Goal: Contribute content: Contribute content

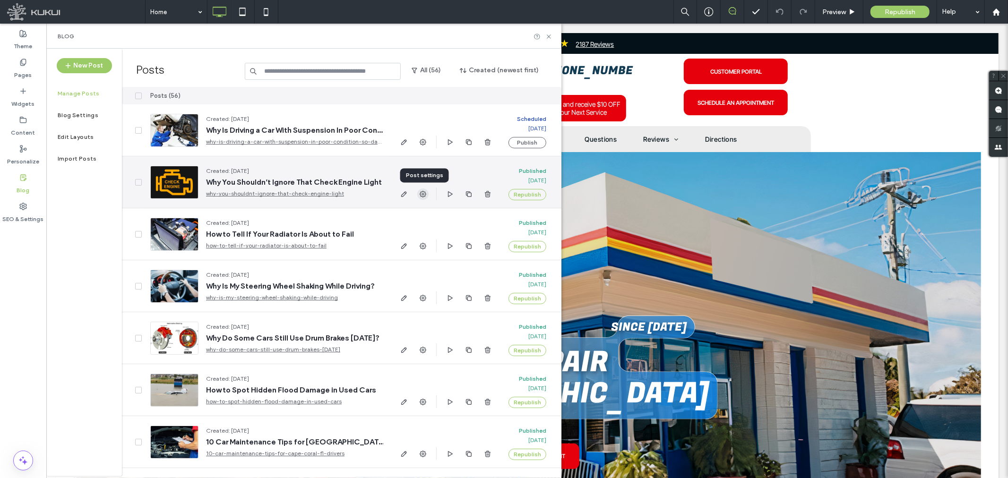
click at [421, 195] on icon "button" at bounding box center [423, 194] width 8 height 8
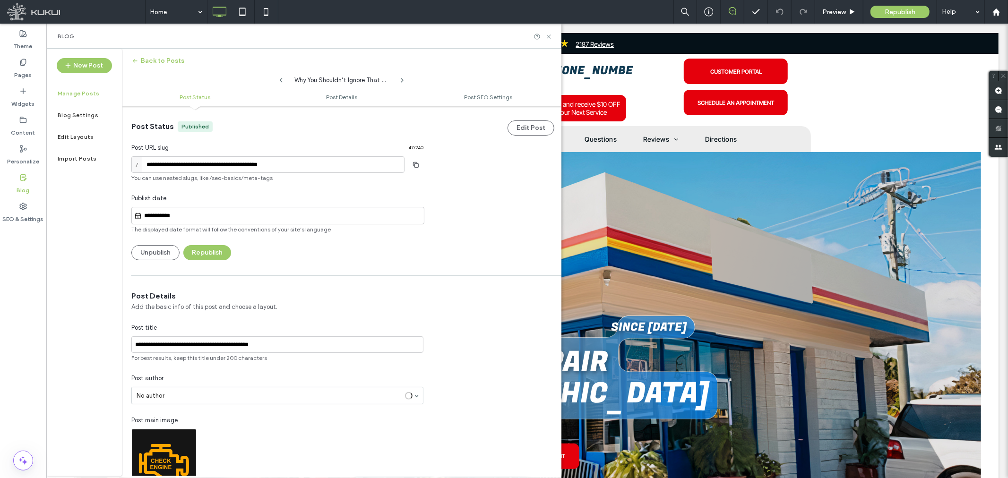
scroll to position [0, 0]
drag, startPoint x: 287, startPoint y: 346, endPoint x: 119, endPoint y: 345, distance: 168.2
click at [119, 345] on div "**********" at bounding box center [303, 263] width 515 height 428
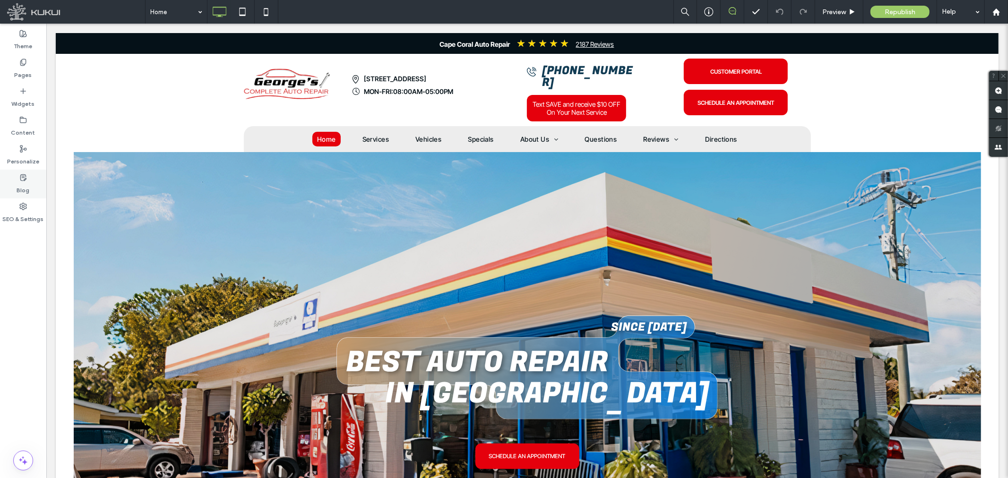
click at [24, 181] on label "Blog" at bounding box center [23, 187] width 13 height 13
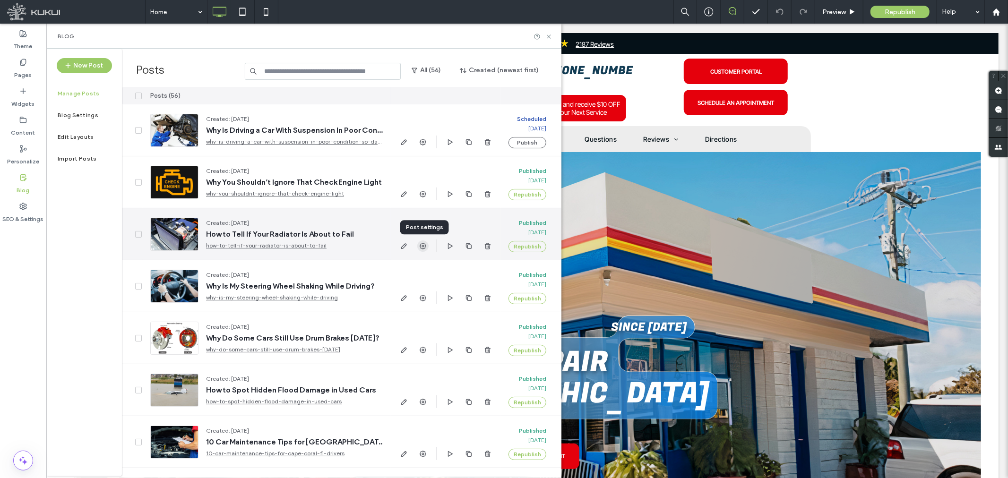
click at [422, 247] on icon "button" at bounding box center [423, 246] width 8 height 8
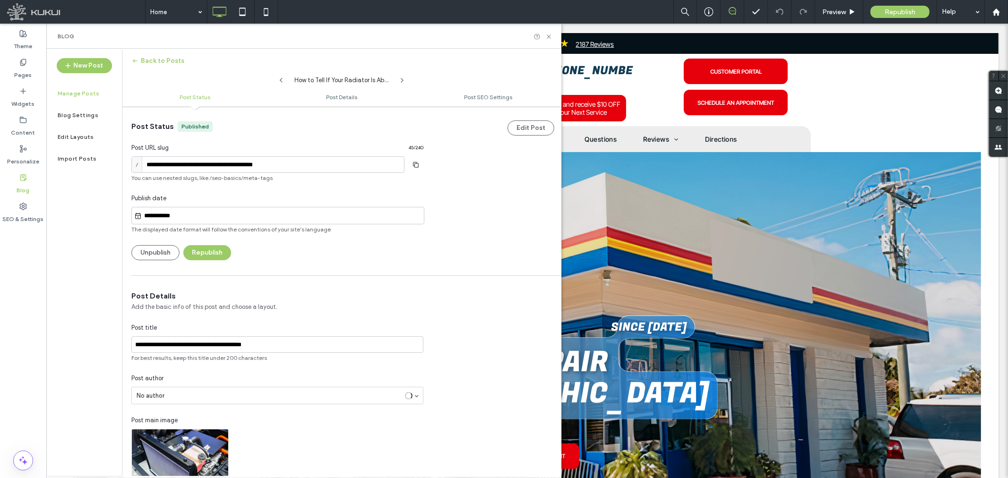
scroll to position [0, 0]
drag, startPoint x: 264, startPoint y: 345, endPoint x: 118, endPoint y: 343, distance: 145.5
click at [118, 343] on div "**********" at bounding box center [303, 263] width 515 height 428
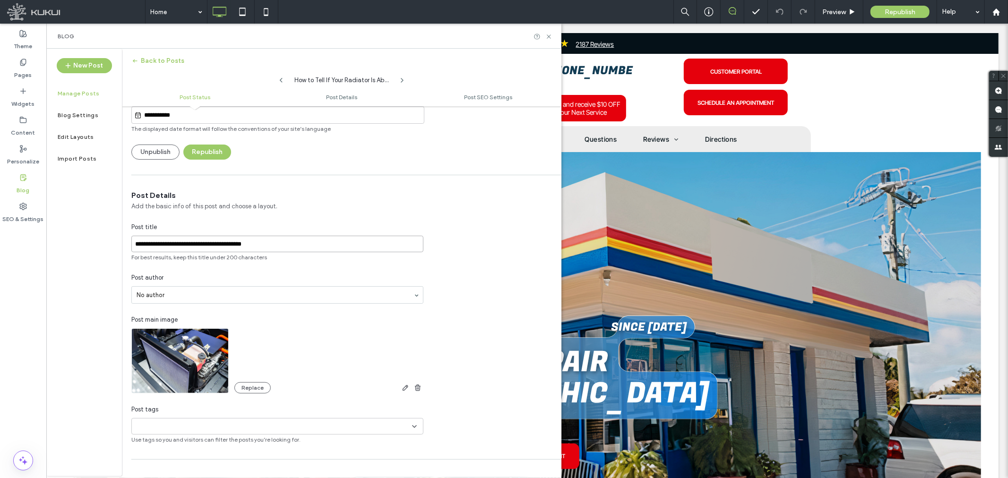
scroll to position [105, 0]
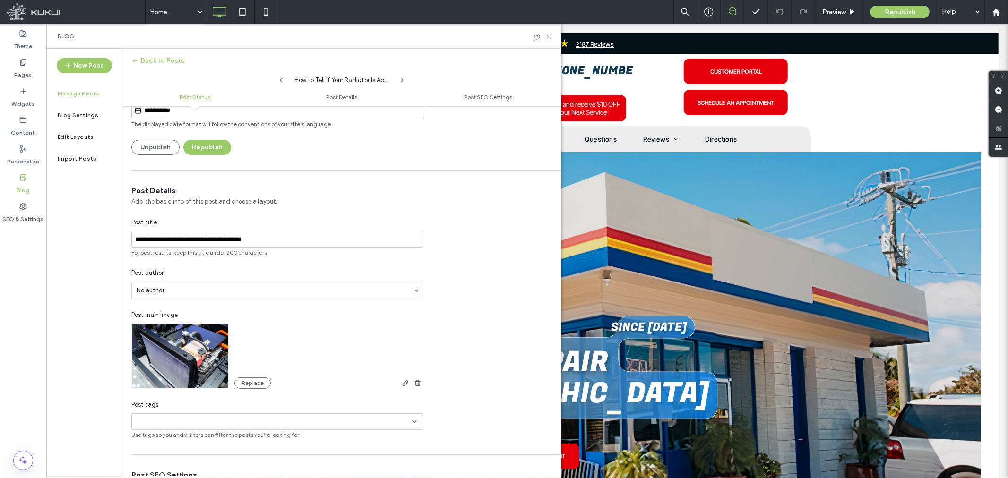
click at [23, 183] on label "Blog" at bounding box center [23, 187] width 13 height 13
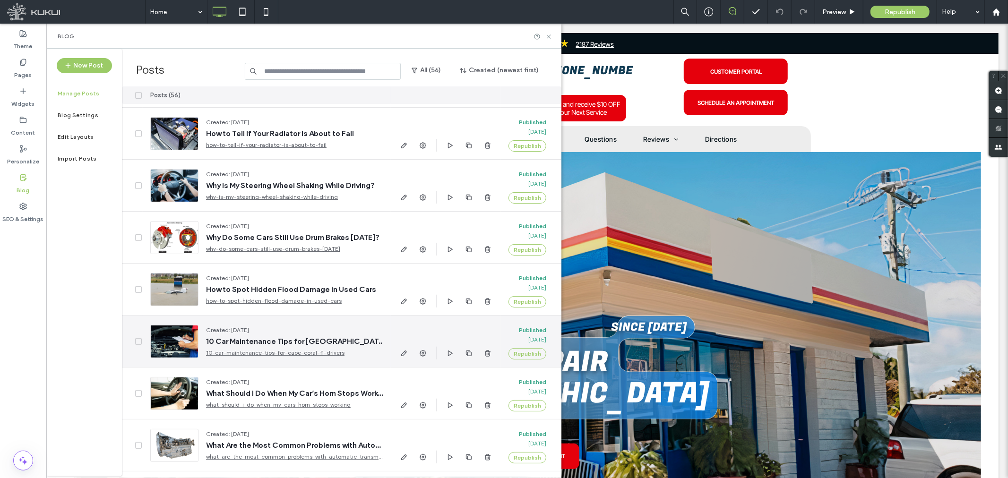
scroll to position [105, 0]
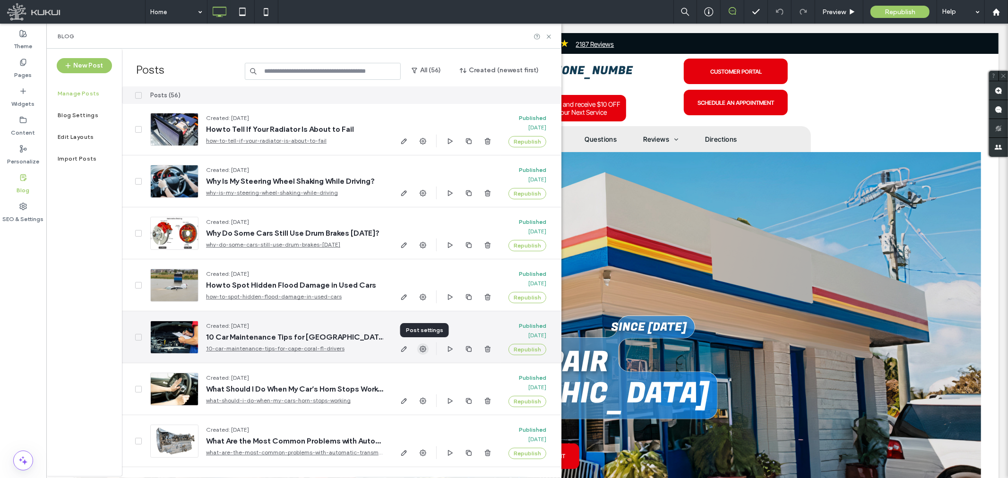
click at [424, 348] on icon "button" at bounding box center [423, 349] width 8 height 8
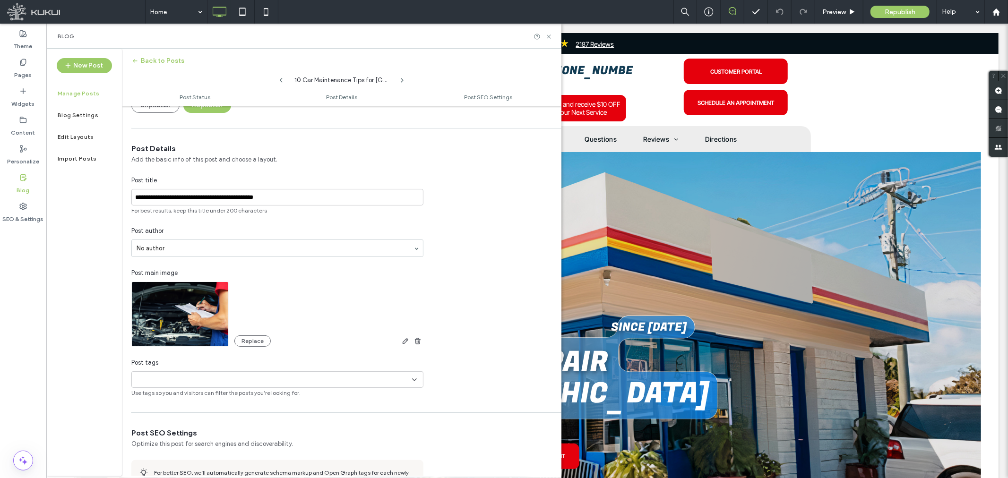
scroll to position [158, 0]
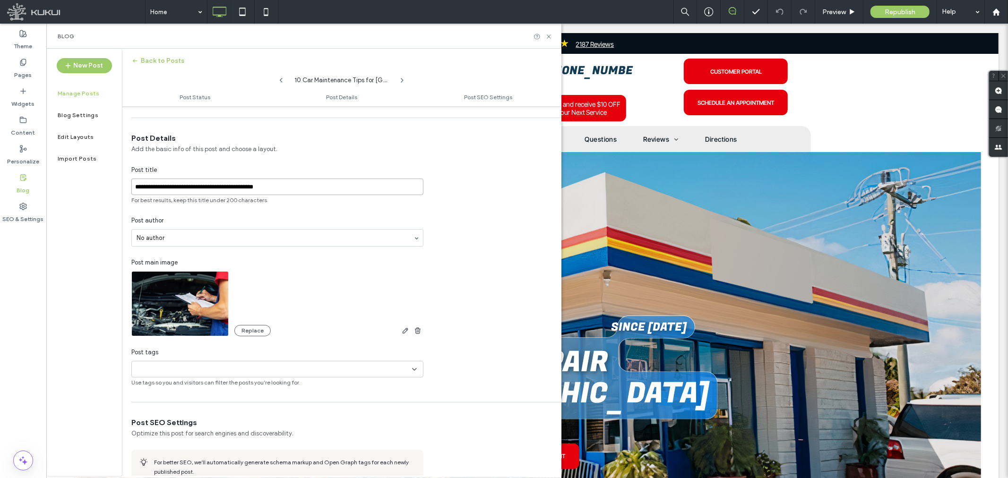
drag, startPoint x: 291, startPoint y: 186, endPoint x: 103, endPoint y: 181, distance: 188.1
click at [103, 181] on div "**********" at bounding box center [303, 263] width 515 height 428
